Goal: Contribute content: Contribute content

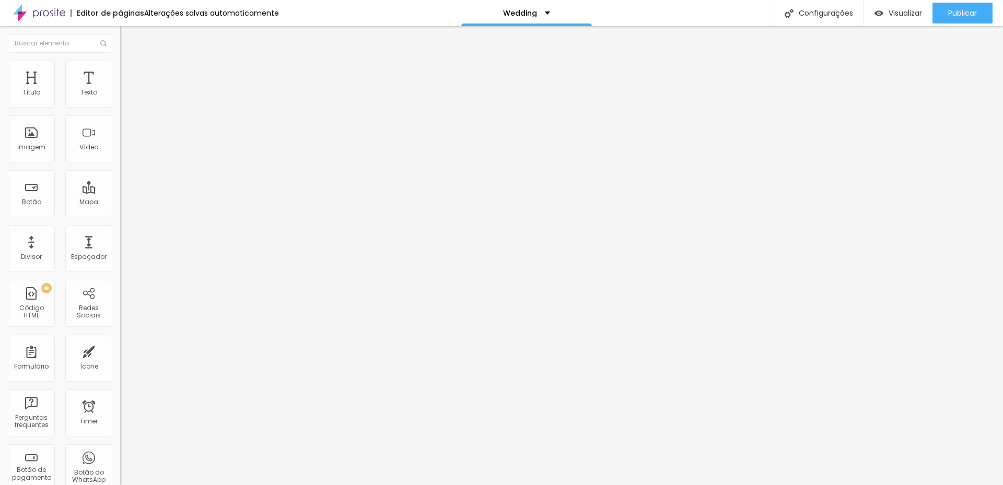
click at [120, 90] on span "Trocar imagem" at bounding box center [148, 85] width 57 height 9
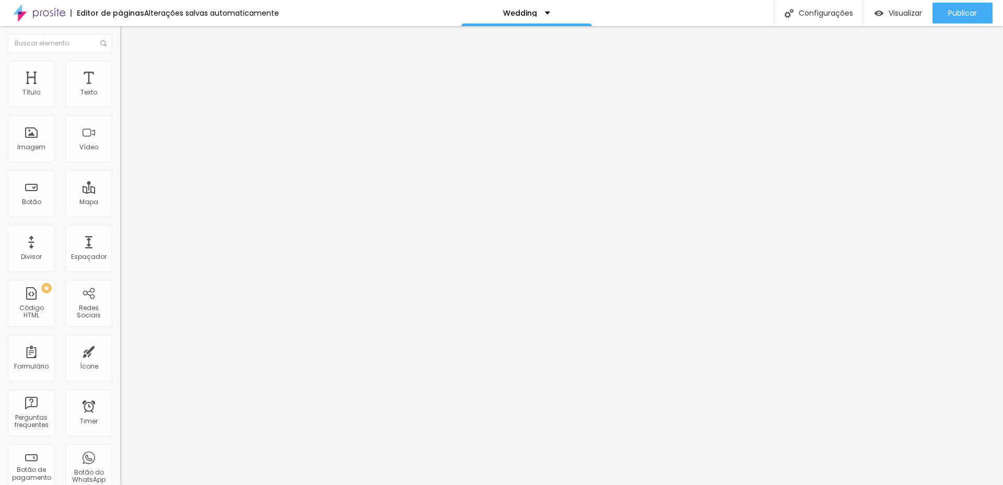
click at [946, 10] on button "Publicar" at bounding box center [963, 13] width 60 height 21
click at [963, 15] on span "Publicar" at bounding box center [962, 13] width 29 height 8
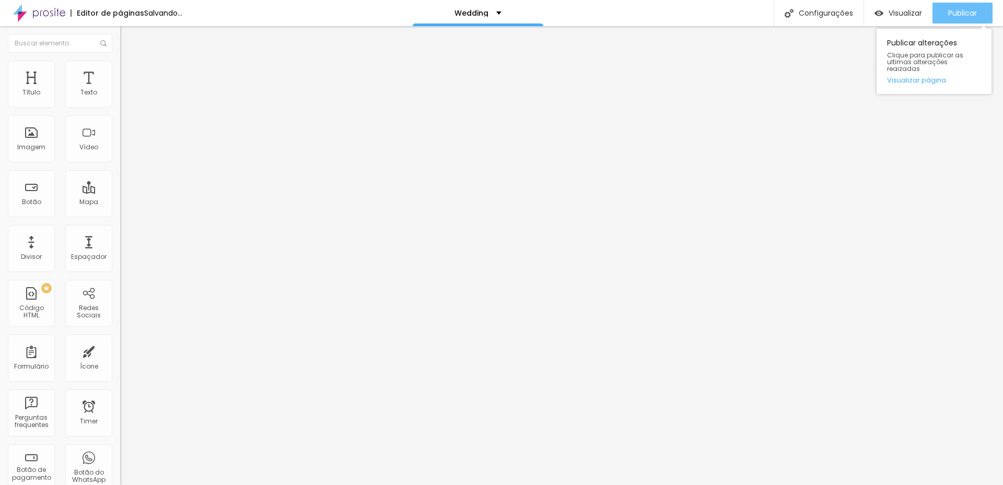
click at [955, 9] on span "Publicar" at bounding box center [962, 13] width 29 height 8
click at [965, 13] on span "Publicar" at bounding box center [962, 13] width 29 height 8
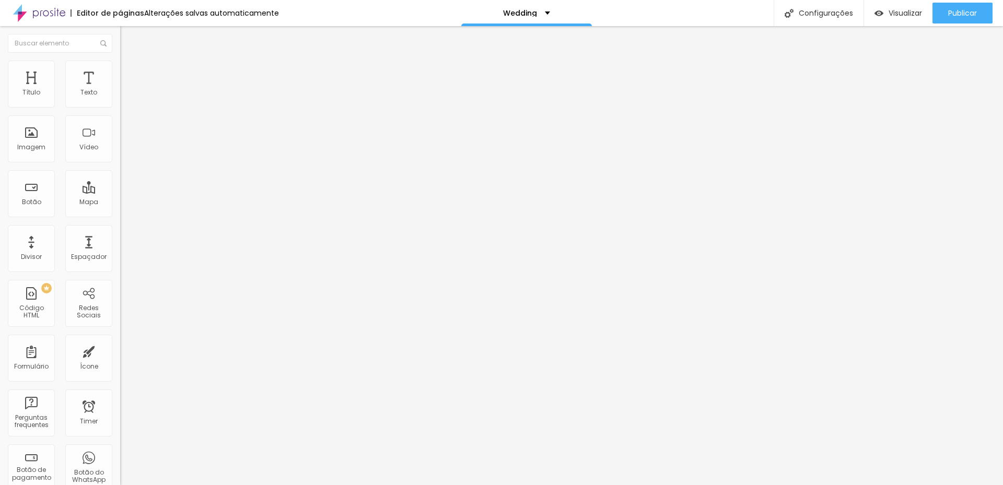
click at [120, 62] on img at bounding box center [124, 65] width 9 height 9
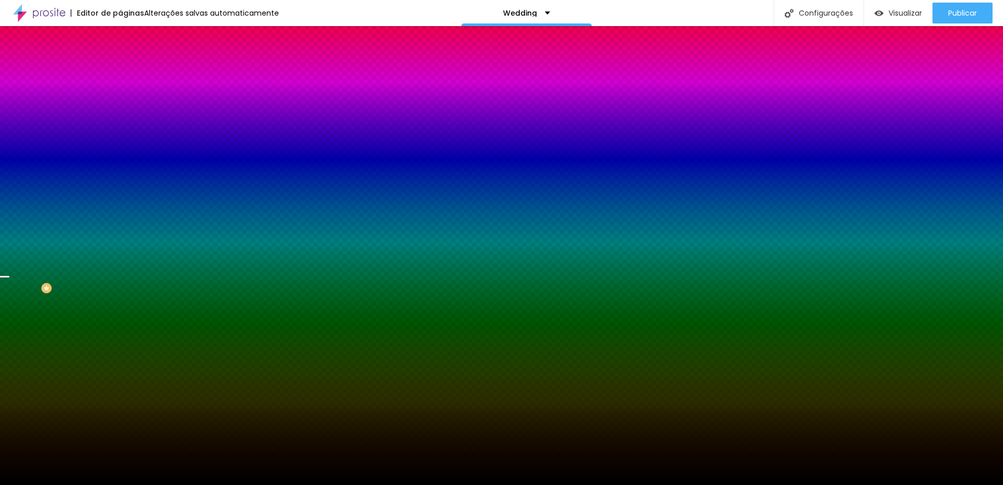
click at [120, 96] on span "Trocar imagem" at bounding box center [148, 91] width 57 height 9
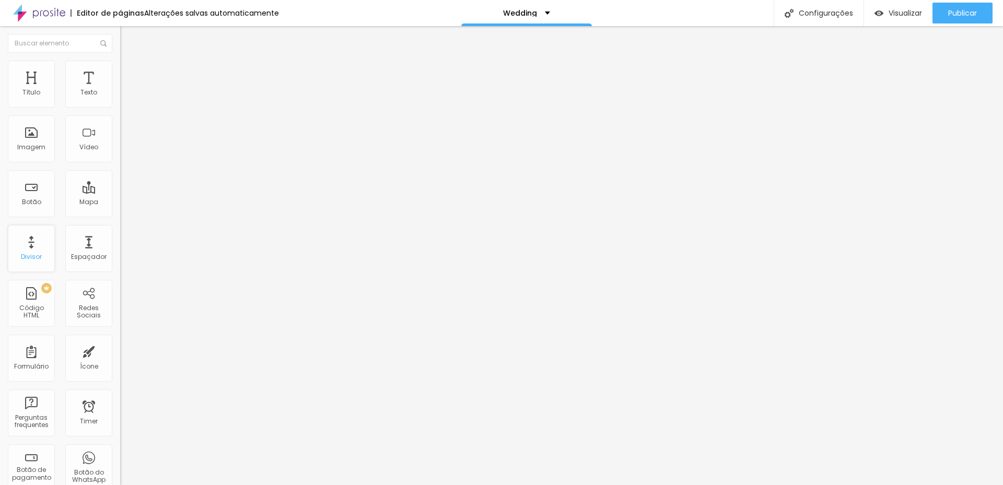
click at [25, 250] on div "Divisor" at bounding box center [31, 248] width 47 height 47
click at [130, 71] on span "Estilo" at bounding box center [138, 67] width 16 height 9
click at [120, 63] on img at bounding box center [124, 65] width 9 height 9
click at [120, 62] on li "Estilo" at bounding box center [180, 66] width 120 height 10
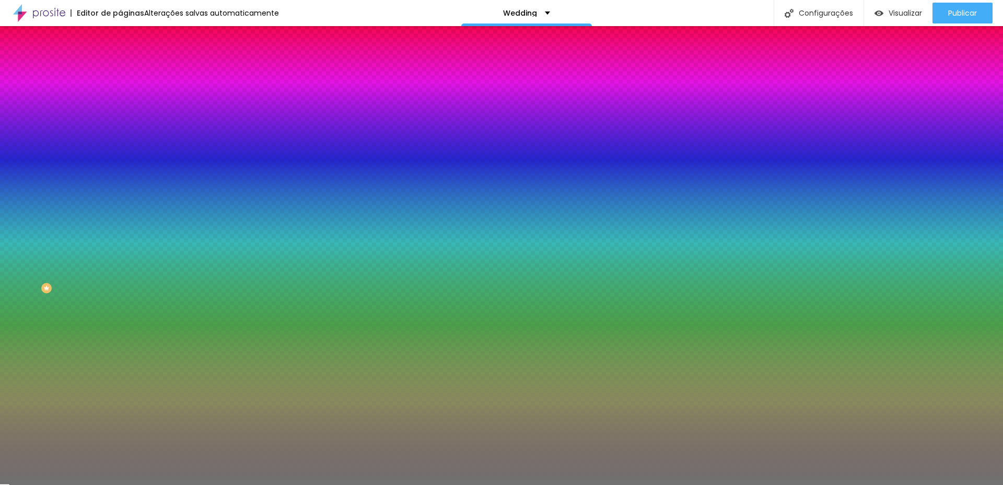
type input "9"
type input "8"
type input "7"
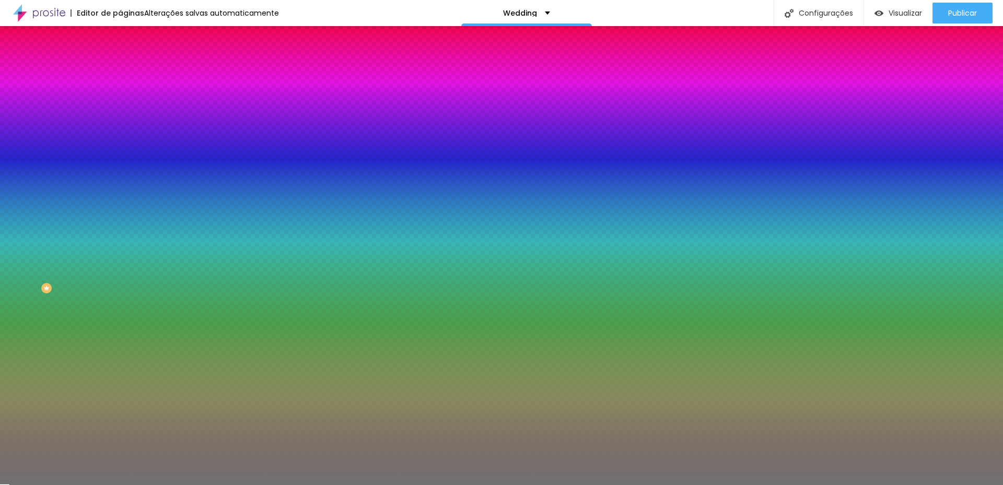
type input "7"
type input "6"
type input "5"
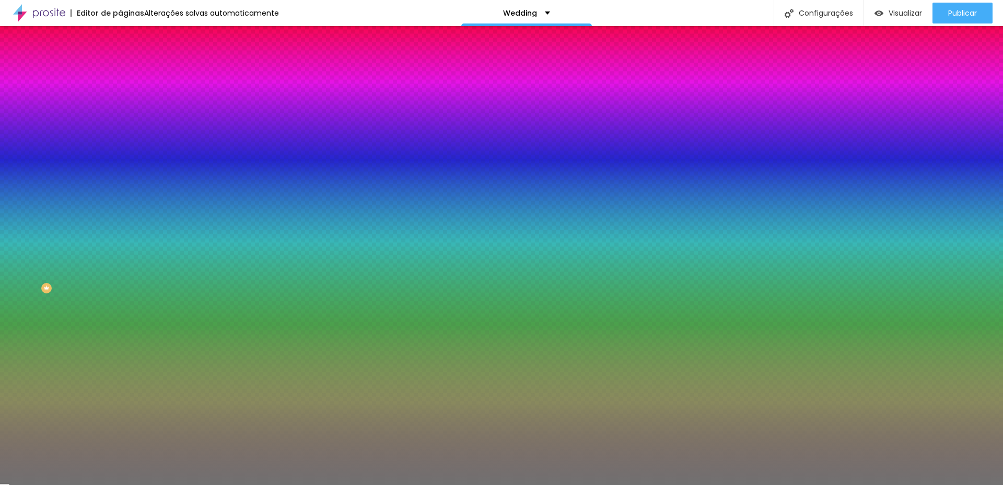
type input "4"
type input "3"
type input "2"
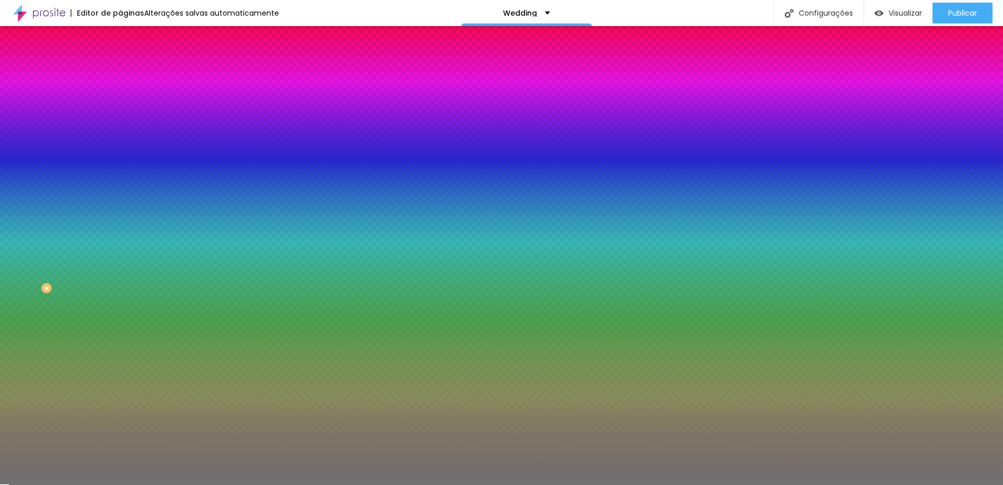
drag, startPoint x: 47, startPoint y: 167, endPoint x: 16, endPoint y: 167, distance: 30.3
type input "2"
click at [120, 163] on input "range" at bounding box center [153, 158] width 67 height 8
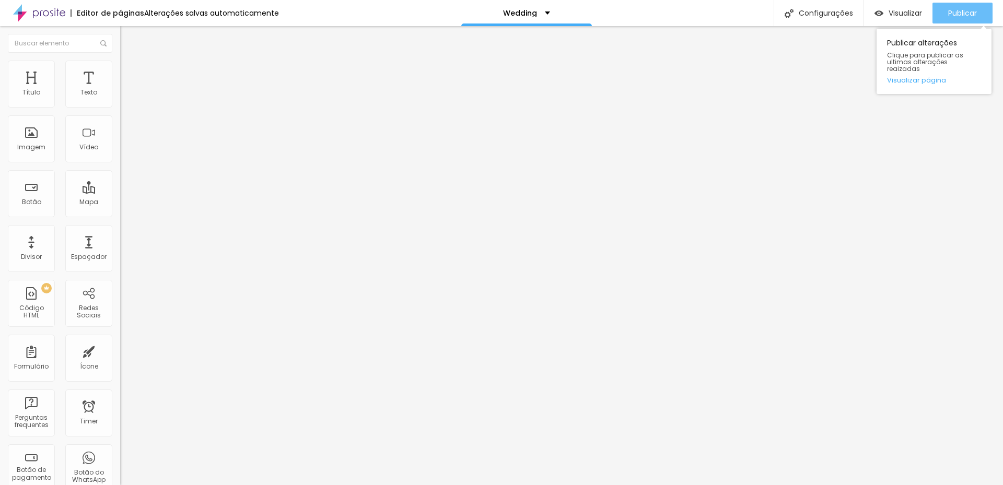
click at [941, 6] on button "Publicar" at bounding box center [963, 13] width 60 height 21
click at [963, 10] on span "Publicar" at bounding box center [962, 13] width 29 height 8
